Goal: Find specific page/section

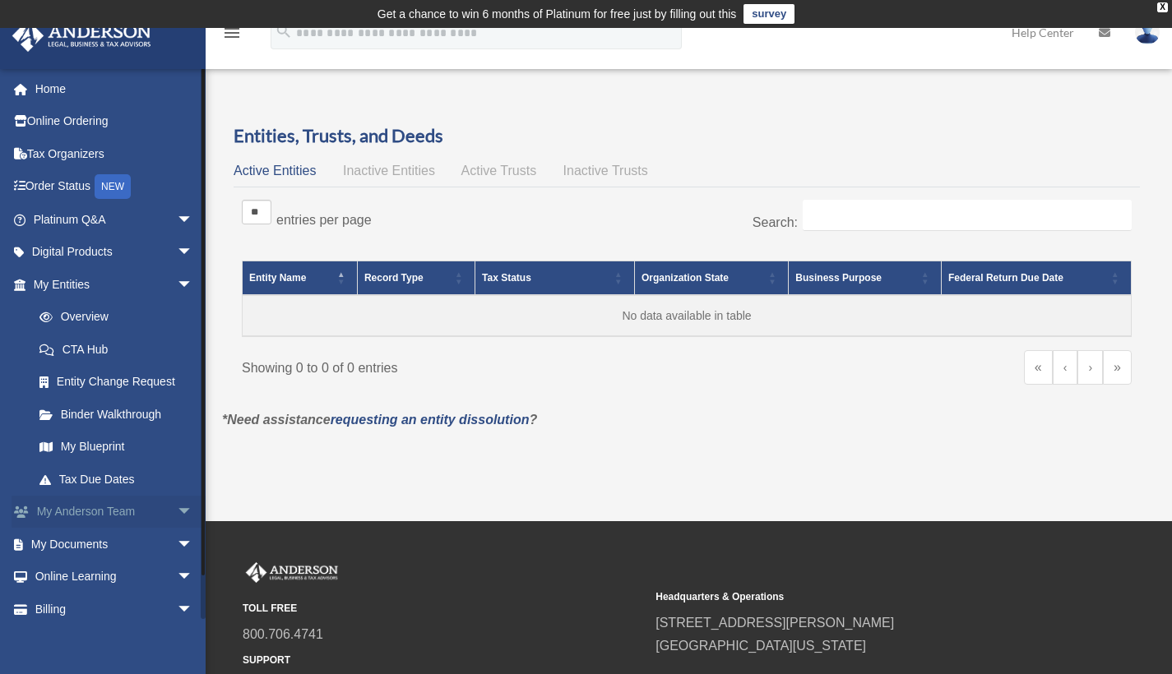
click at [59, 507] on link "My Anderson Team arrow_drop_down" at bounding box center [115, 512] width 206 height 33
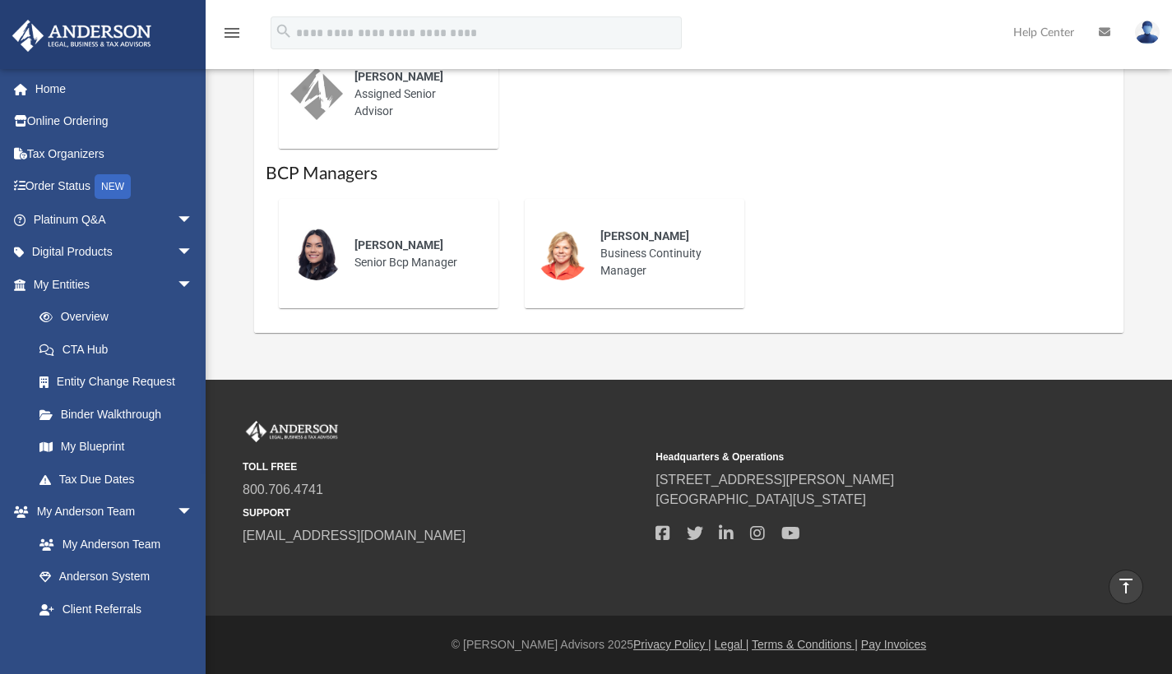
scroll to position [1196, 0]
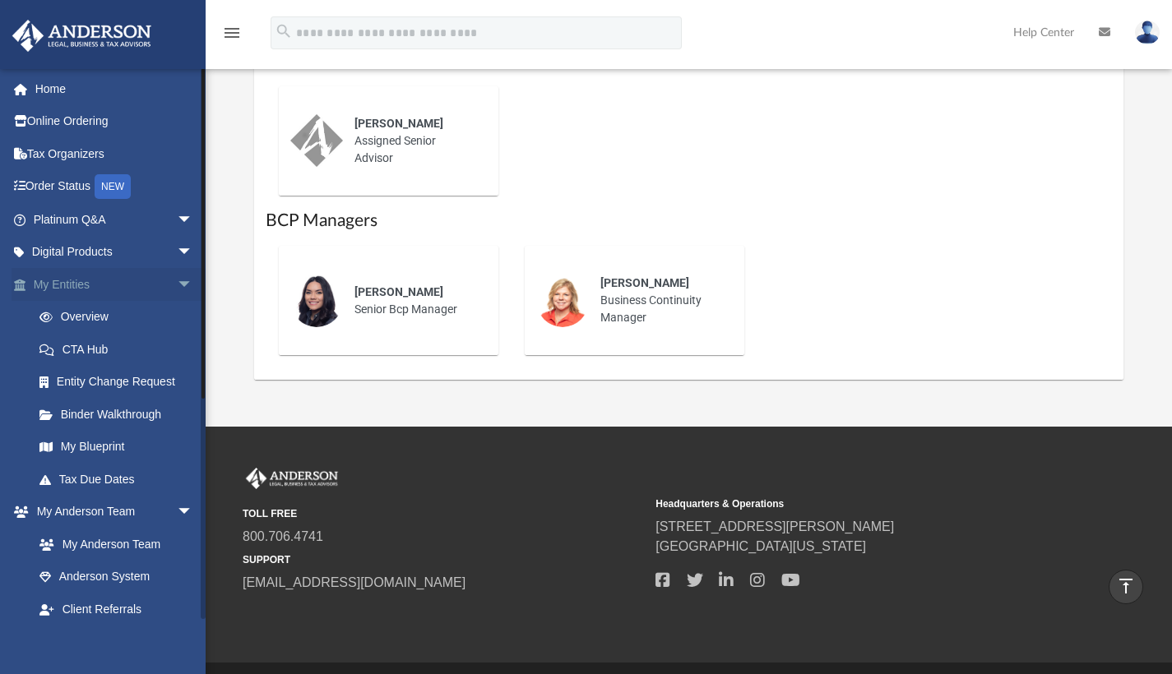
click at [85, 277] on link "My Entities arrow_drop_down" at bounding box center [115, 284] width 206 height 33
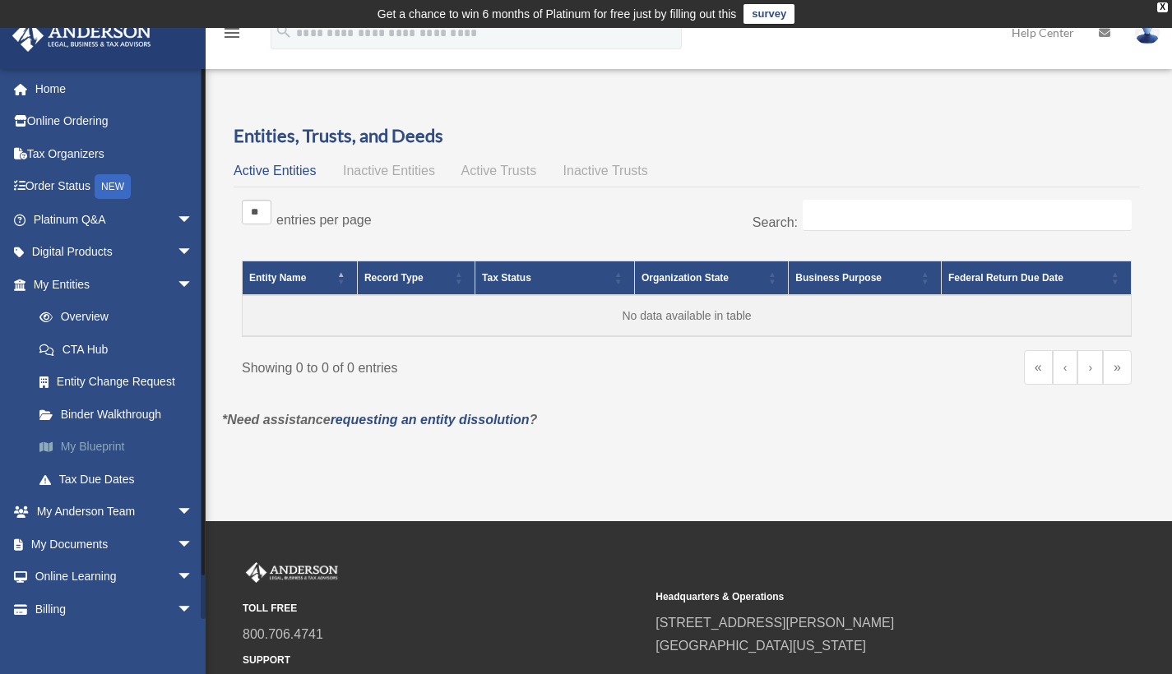
click at [122, 448] on link "My Blueprint" at bounding box center [120, 447] width 195 height 33
